Goal: Task Accomplishment & Management: Manage account settings

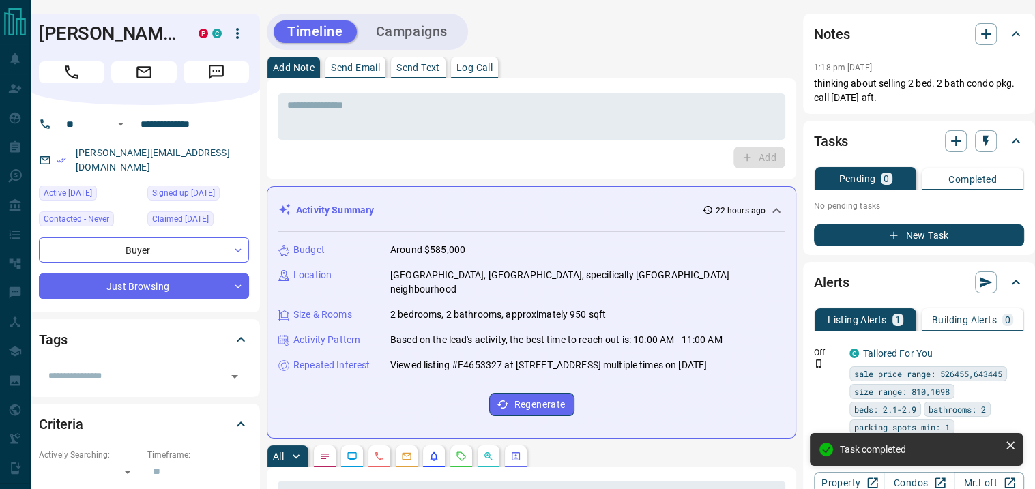
scroll to position [0, 79]
click at [983, 32] on icon "button" at bounding box center [986, 34] width 16 height 16
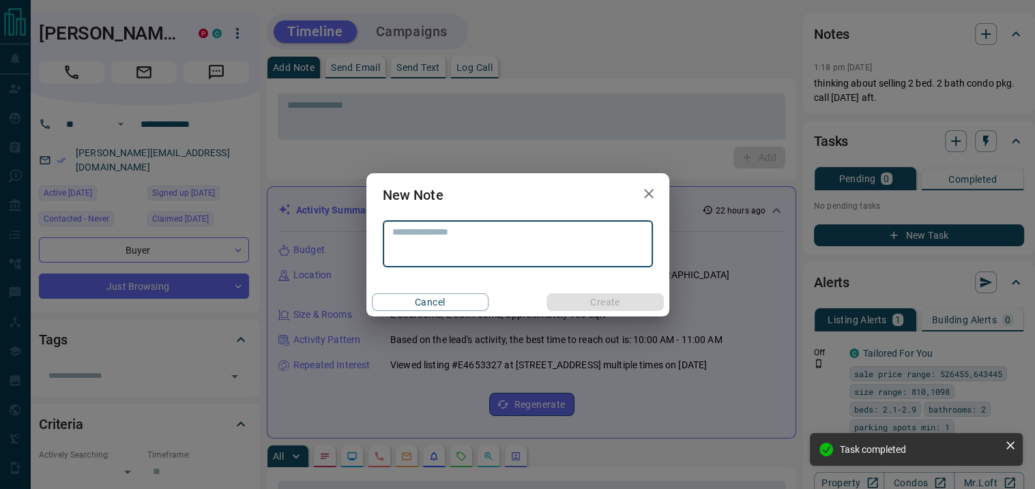
scroll to position [0, 69]
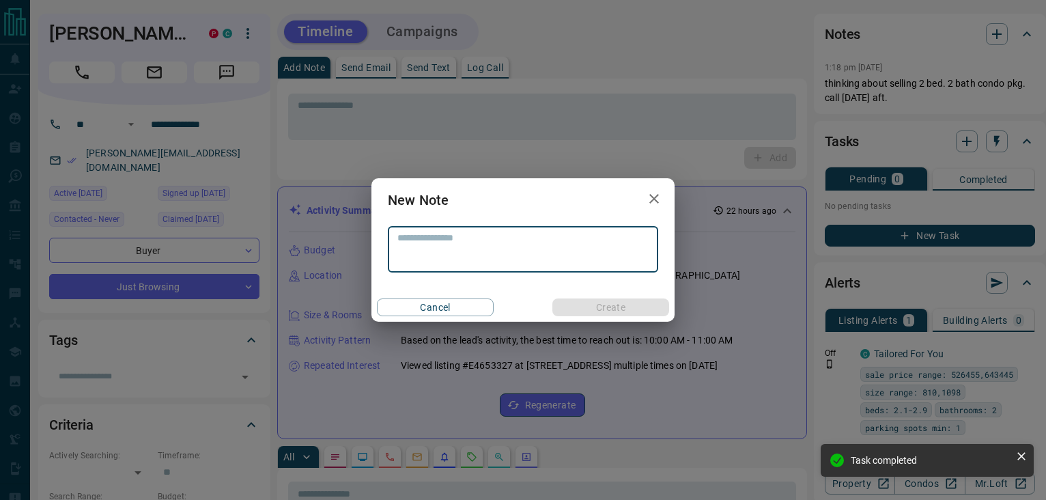
click at [436, 240] on textarea at bounding box center [522, 249] width 251 height 35
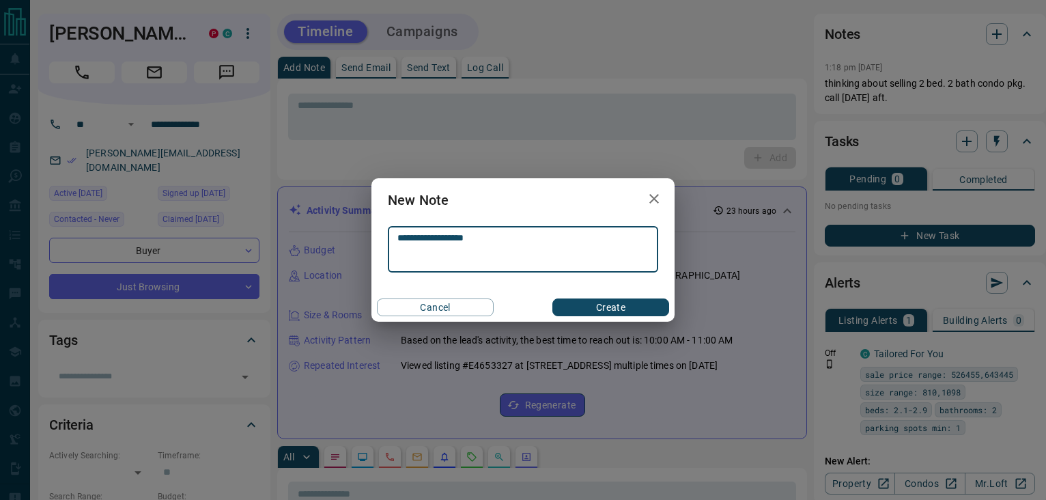
type textarea "**********"
click at [586, 298] on button "Create" at bounding box center [610, 307] width 117 height 18
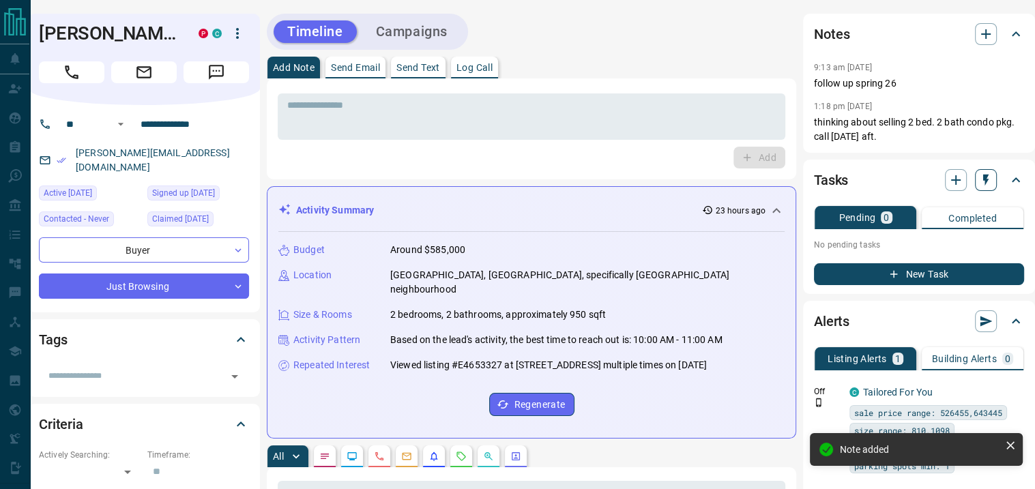
click at [989, 179] on icon "button" at bounding box center [985, 181] width 5 height 12
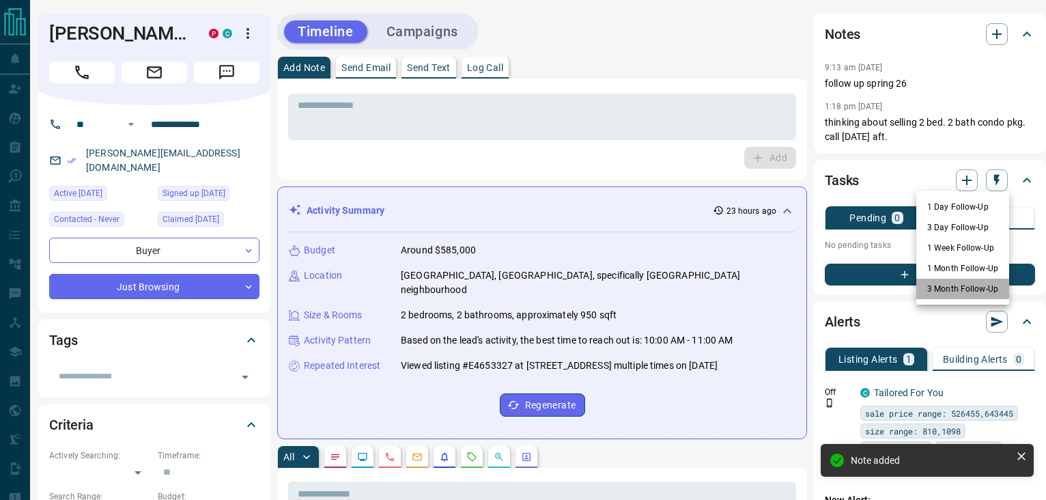
drag, startPoint x: 953, startPoint y: 285, endPoint x: 939, endPoint y: 268, distance: 21.9
click at [950, 285] on li "3 Month Follow-Up" at bounding box center [962, 288] width 93 height 20
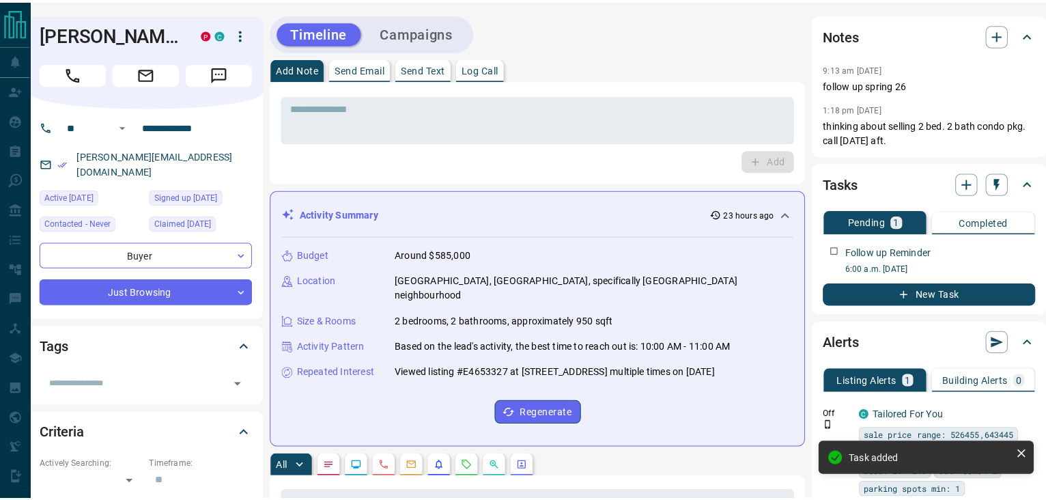
scroll to position [0, 0]
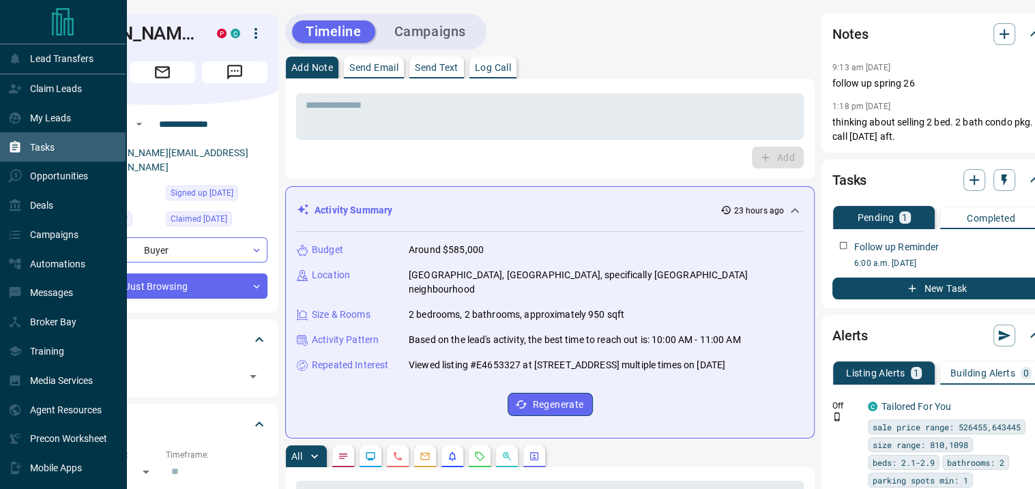
click at [37, 145] on p "Tasks" at bounding box center [42, 147] width 25 height 11
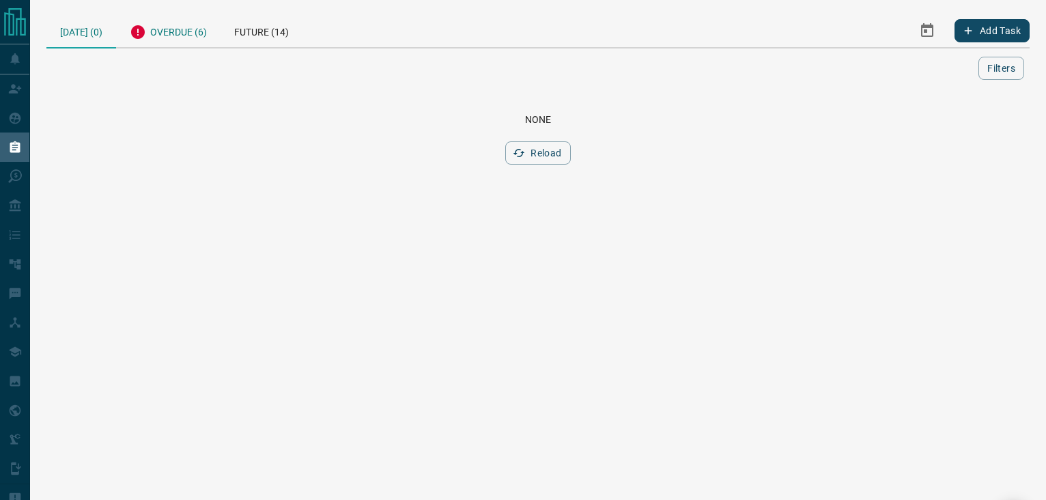
click at [176, 29] on div "Overdue (6)" at bounding box center [168, 30] width 104 height 33
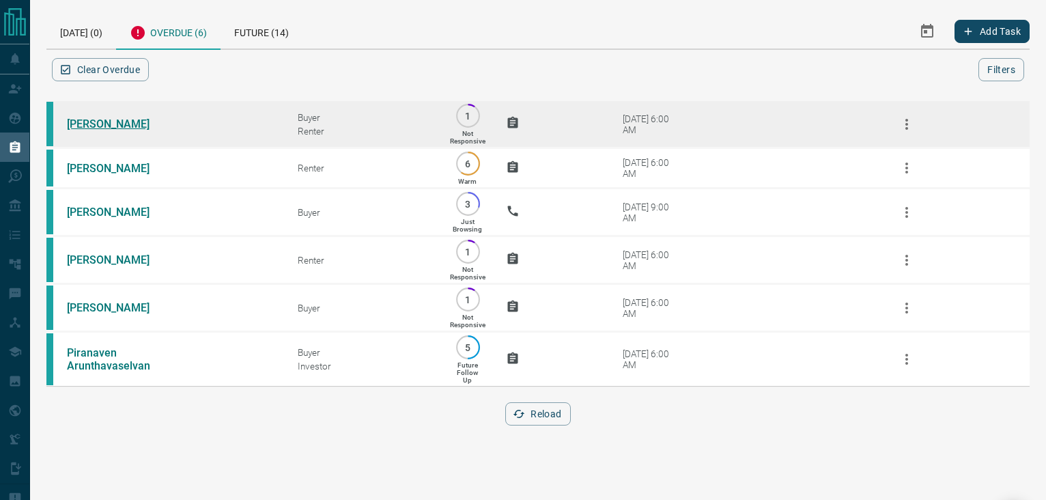
click at [101, 121] on link "[PERSON_NAME]" at bounding box center [118, 123] width 102 height 13
click at [912, 121] on icon "button" at bounding box center [906, 124] width 16 height 16
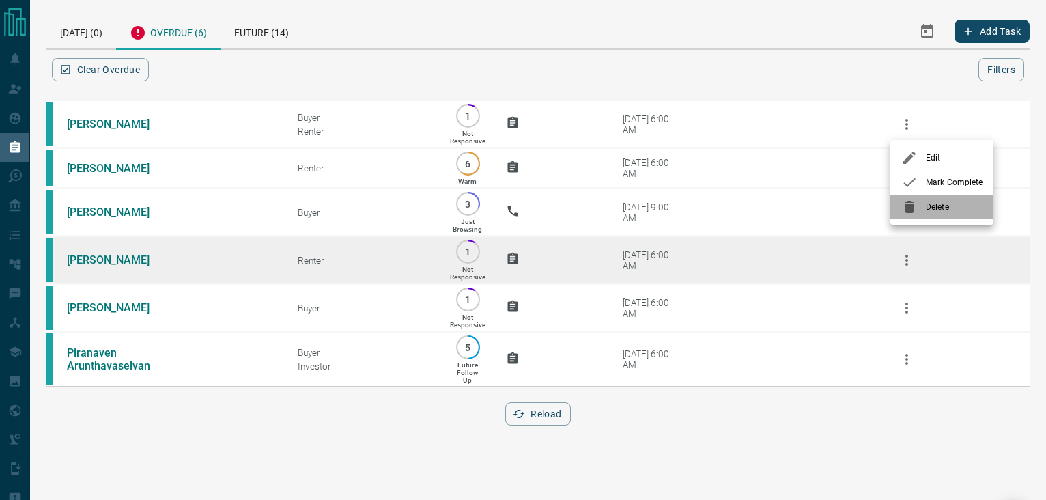
drag, startPoint x: 914, startPoint y: 208, endPoint x: 903, endPoint y: 199, distance: 14.5
click at [913, 207] on icon at bounding box center [909, 207] width 16 height 16
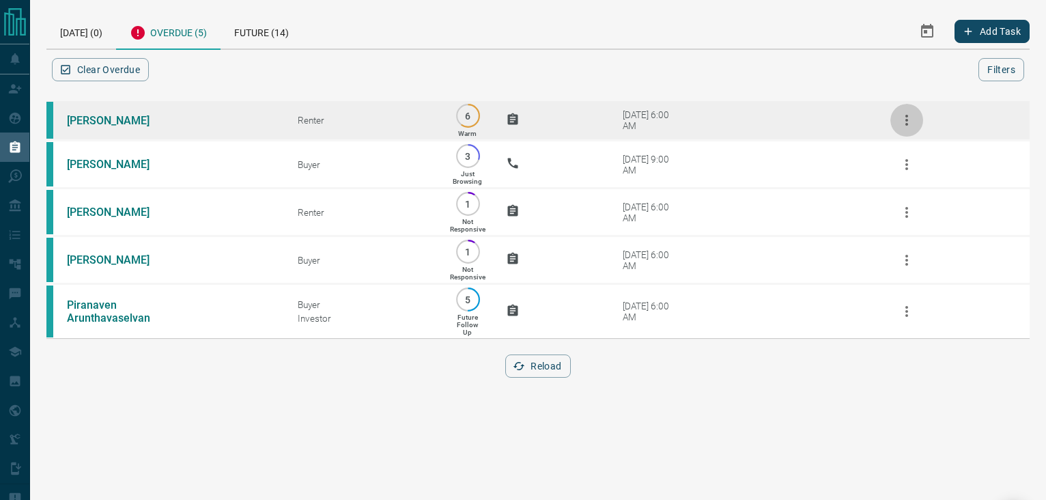
click at [903, 112] on icon "button" at bounding box center [906, 120] width 16 height 16
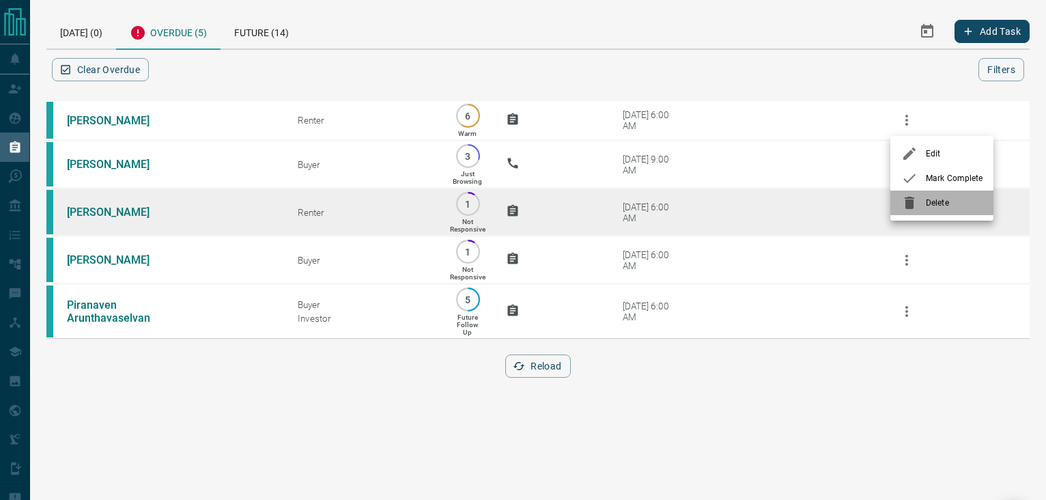
drag, startPoint x: 912, startPoint y: 201, endPoint x: 906, endPoint y: 194, distance: 8.7
click at [912, 200] on icon at bounding box center [909, 203] width 10 height 12
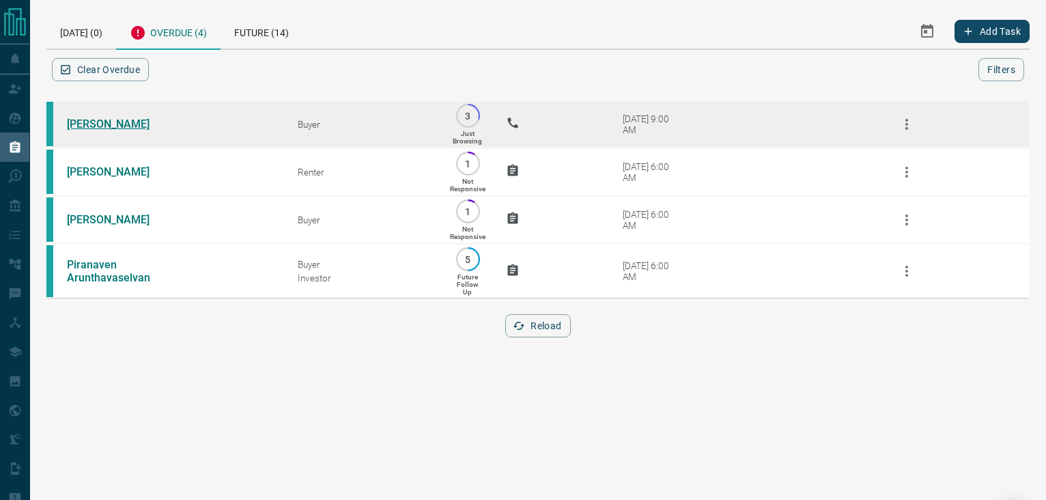
click at [120, 124] on link "[PERSON_NAME]" at bounding box center [118, 123] width 102 height 13
